Goal: Information Seeking & Learning: Learn about a topic

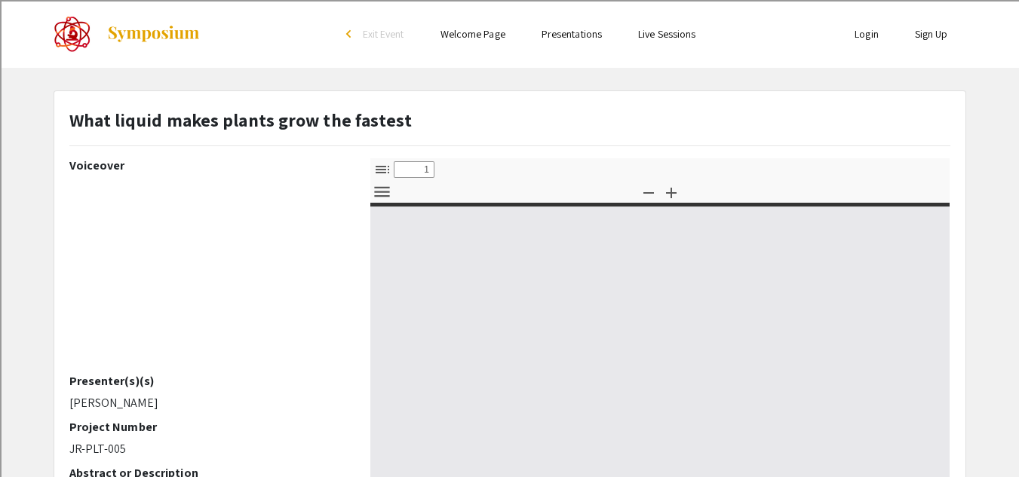
select select "custom"
type input "0"
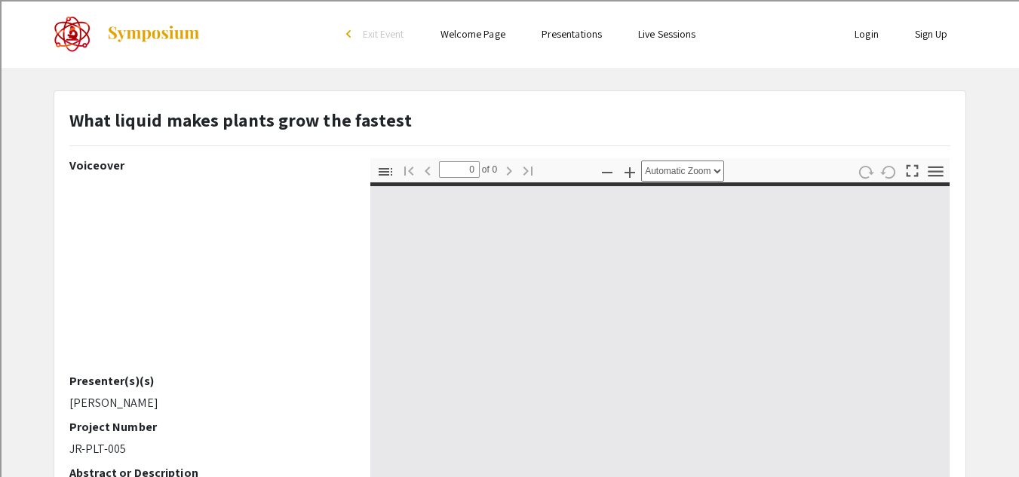
select select "custom"
type input "1"
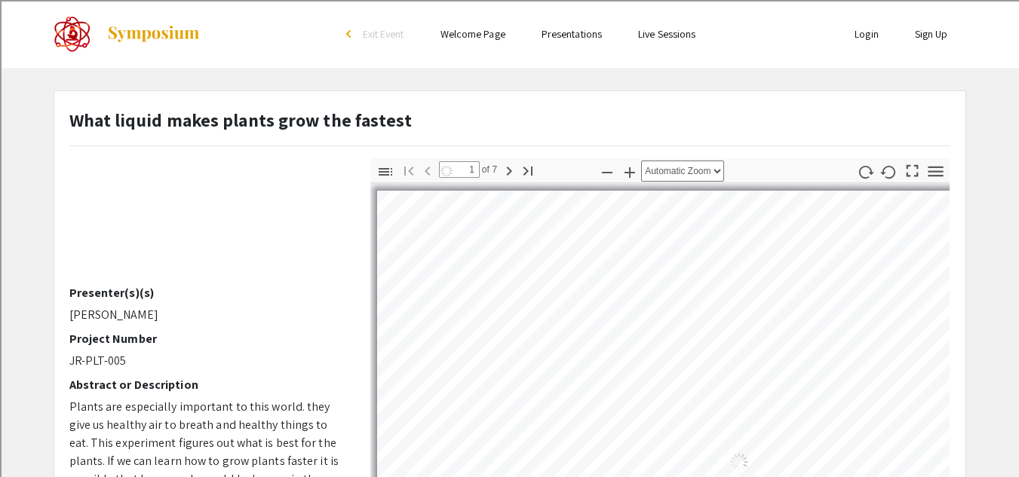
scroll to position [134, 0]
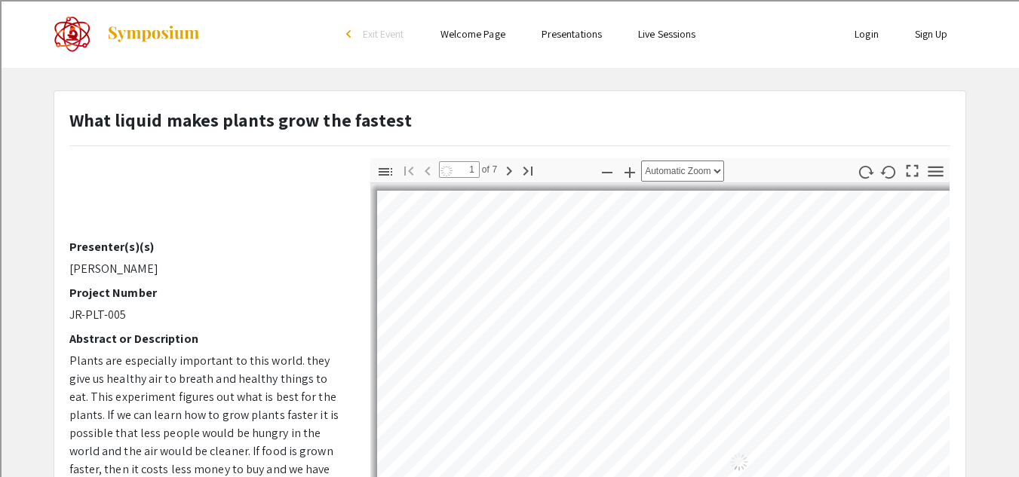
select select "auto"
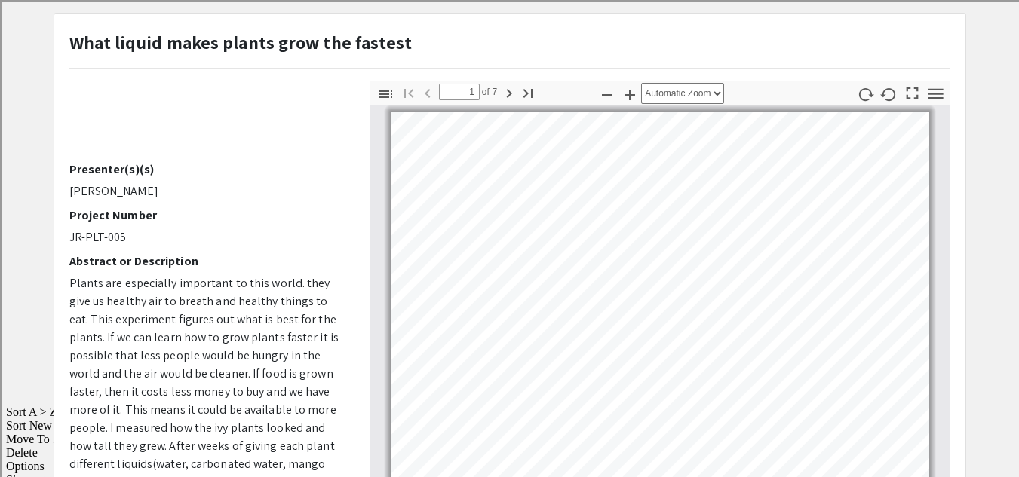
scroll to position [0, 0]
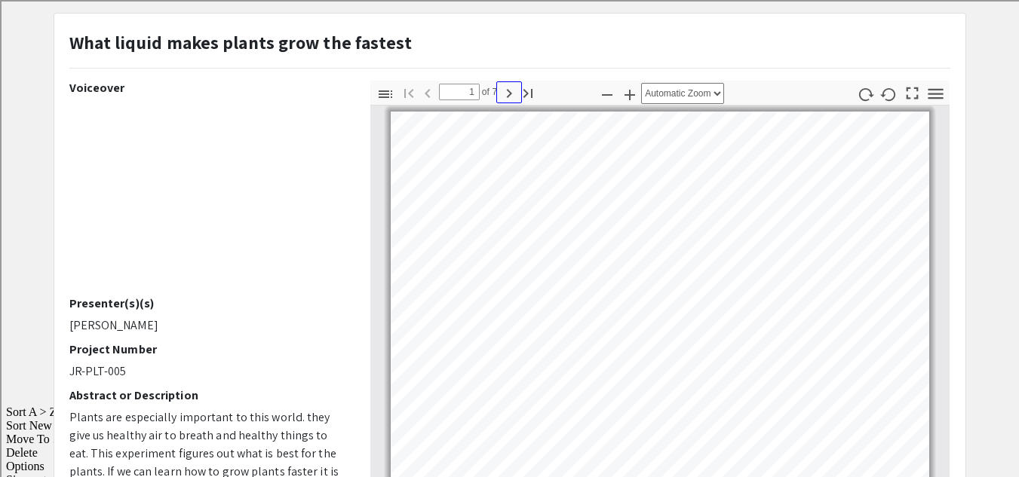
click at [509, 91] on icon "button" at bounding box center [509, 93] width 5 height 9
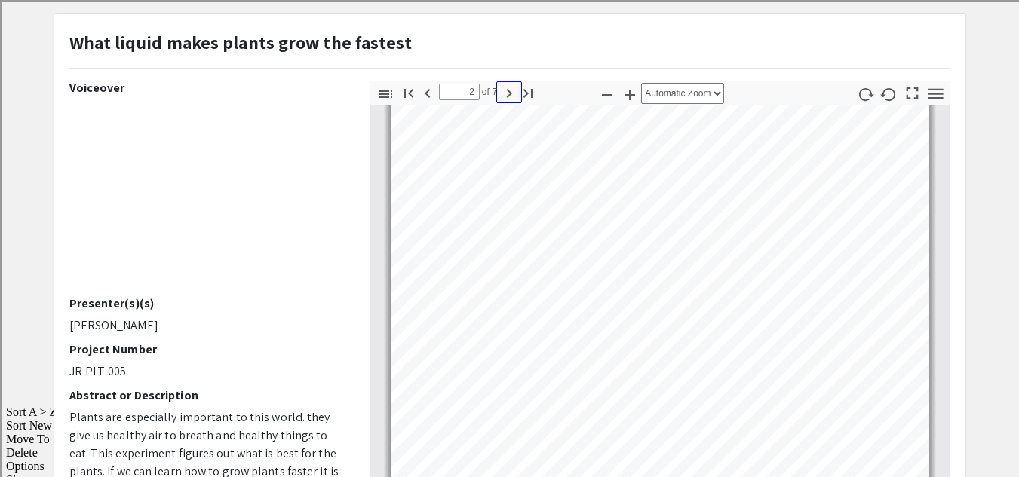
click at [509, 91] on icon "button" at bounding box center [509, 93] width 5 height 9
type input "3"
